Goal: Find specific fact: Find specific fact

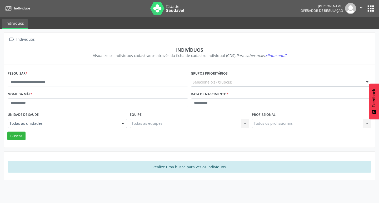
click at [369, 8] on button "apps" at bounding box center [370, 8] width 9 height 9
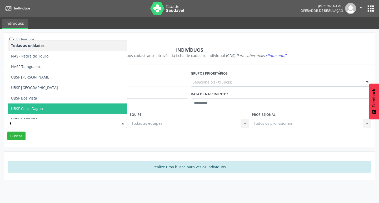
type input "**"
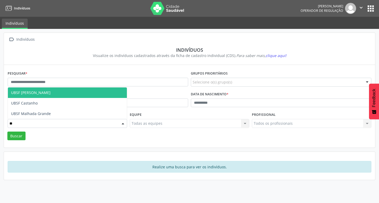
click at [55, 89] on span "UBSF [PERSON_NAME]" at bounding box center [67, 93] width 119 height 11
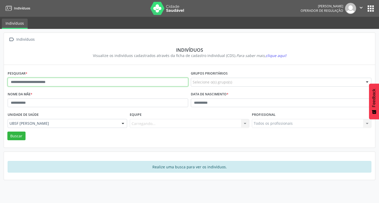
click at [56, 84] on input "text" at bounding box center [98, 82] width 180 height 9
type input "********"
click at [7, 132] on button "Buscar" at bounding box center [16, 136] width 18 height 9
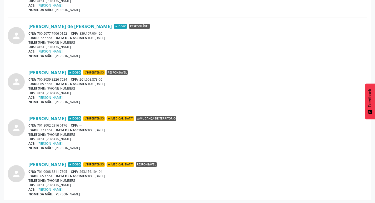
scroll to position [196, 0]
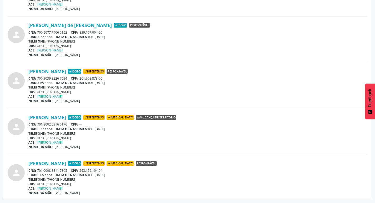
drag, startPoint x: 38, startPoint y: 171, endPoint x: 68, endPoint y: 169, distance: 30.6
click at [68, 169] on div "CNS: 701 0008 8811 7895 CPF: 263.156.104-04" at bounding box center [197, 171] width 339 height 4
copy div "701 0008 8811 7895"
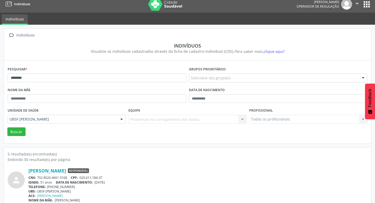
scroll to position [0, 0]
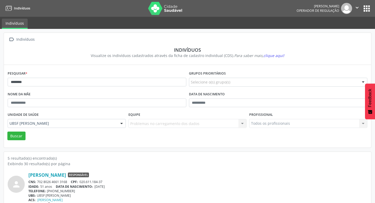
click at [369, 7] on button "apps" at bounding box center [366, 8] width 9 height 9
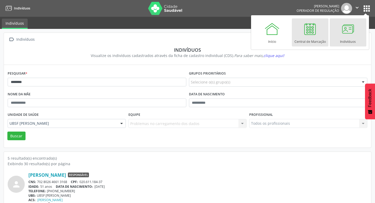
click at [312, 38] on div "Central de Marcação" at bounding box center [309, 40] width 31 height 7
